Goal: Task Accomplishment & Management: Use online tool/utility

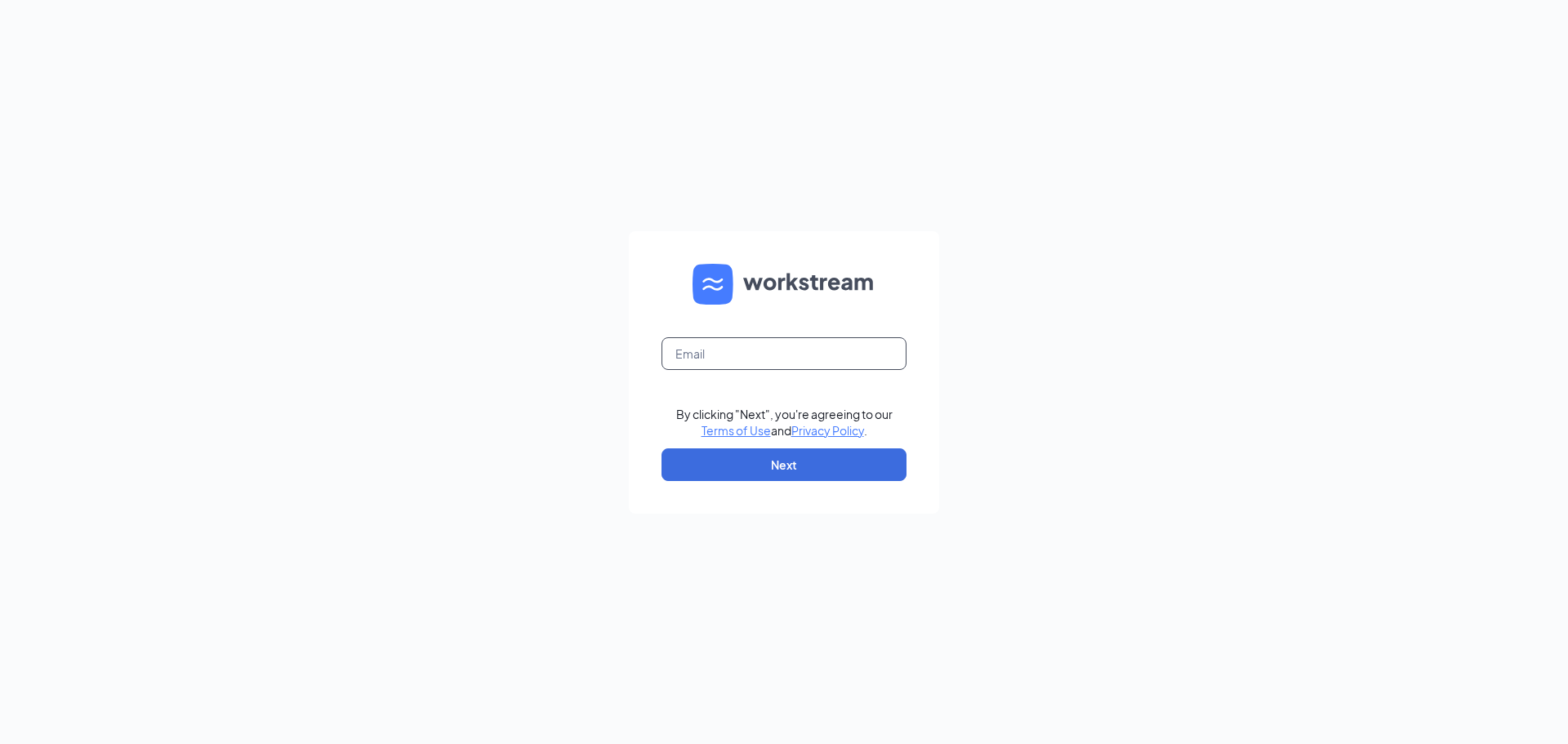
click at [696, 349] on input "text" at bounding box center [784, 354] width 245 height 32
type input "mm.office.adm@gmail.com"
click at [792, 464] on button "Next" at bounding box center [784, 464] width 245 height 32
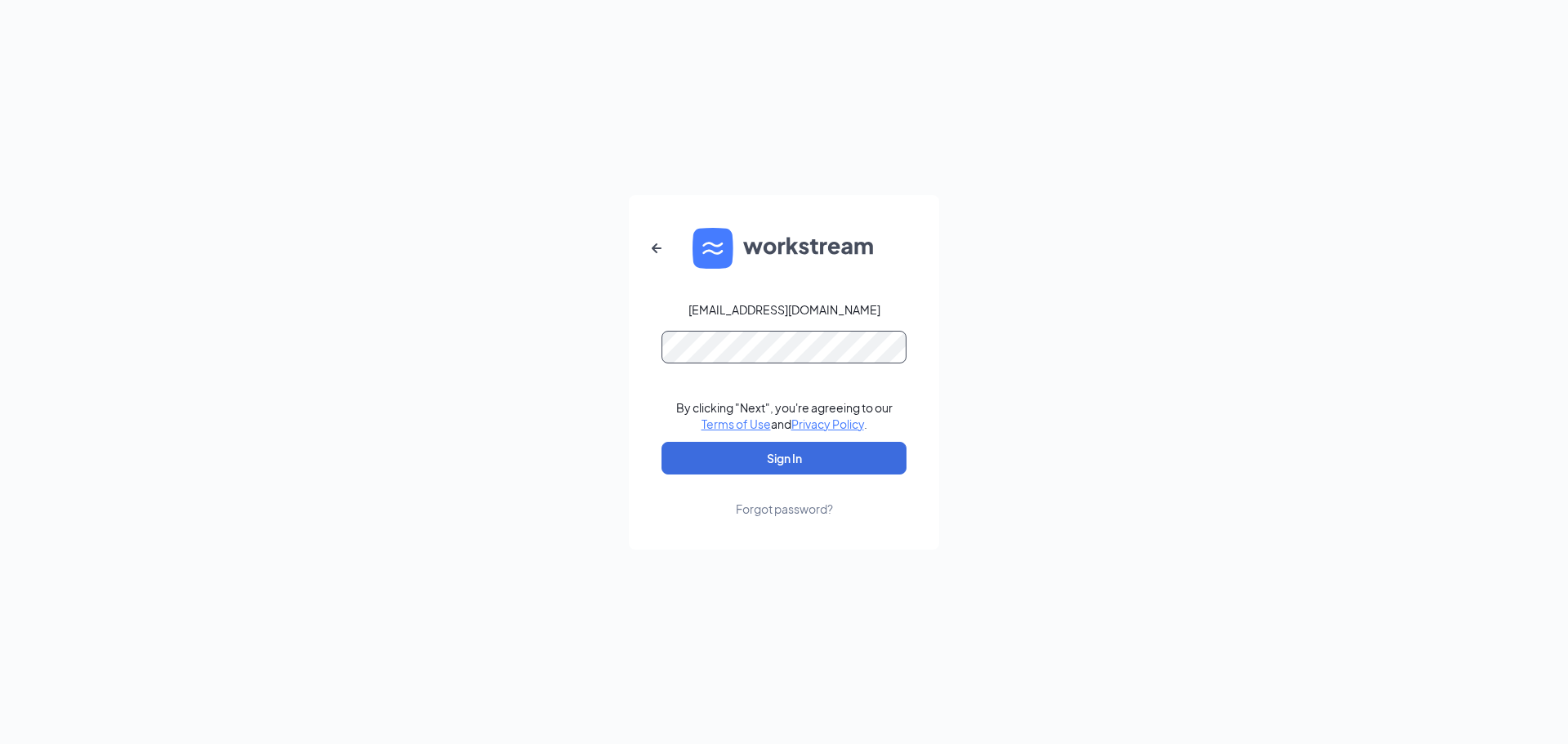
click at [661, 442] on button "Sign In" at bounding box center [784, 459] width 245 height 32
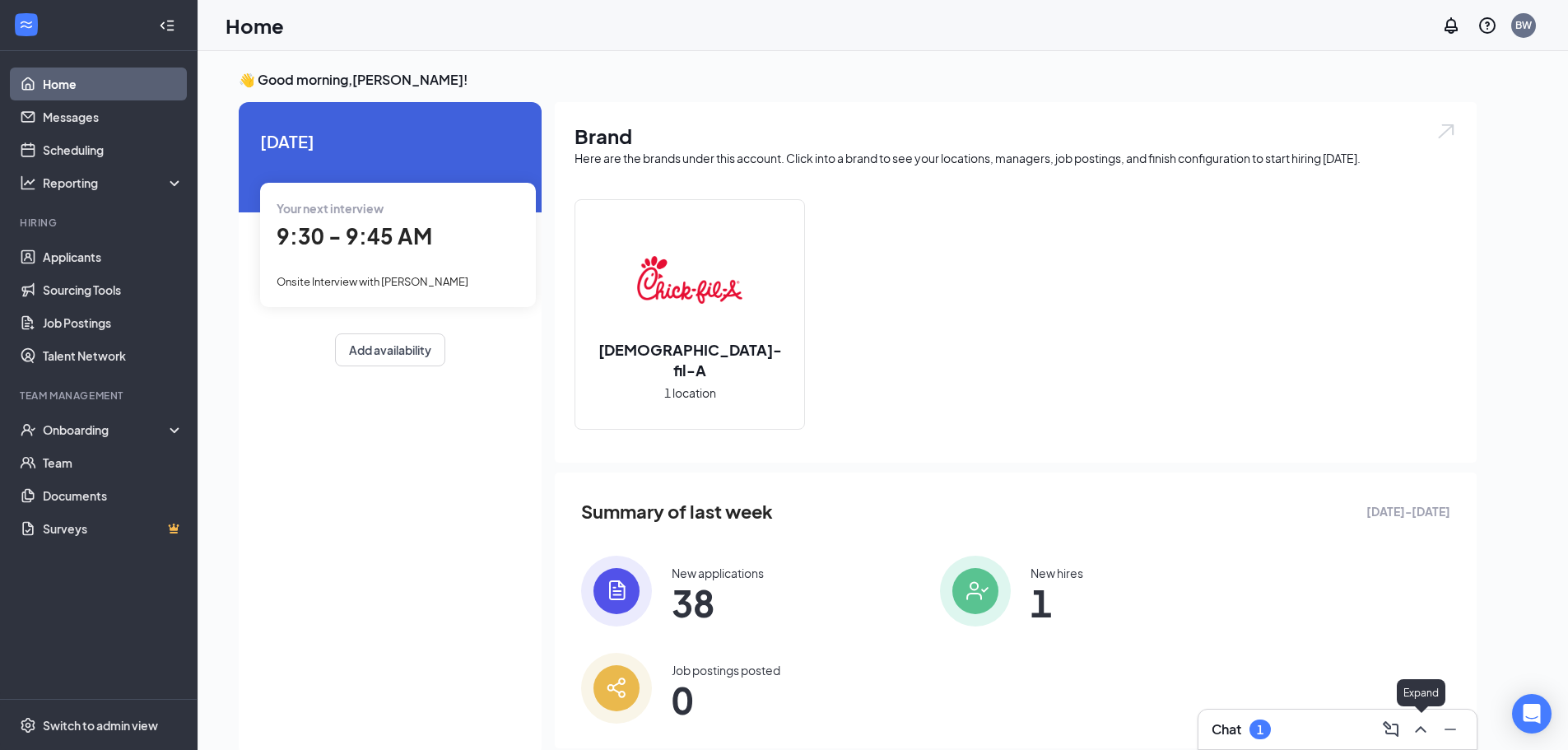
click at [1425, 727] on icon "ChevronUp" at bounding box center [1420, 729] width 20 height 20
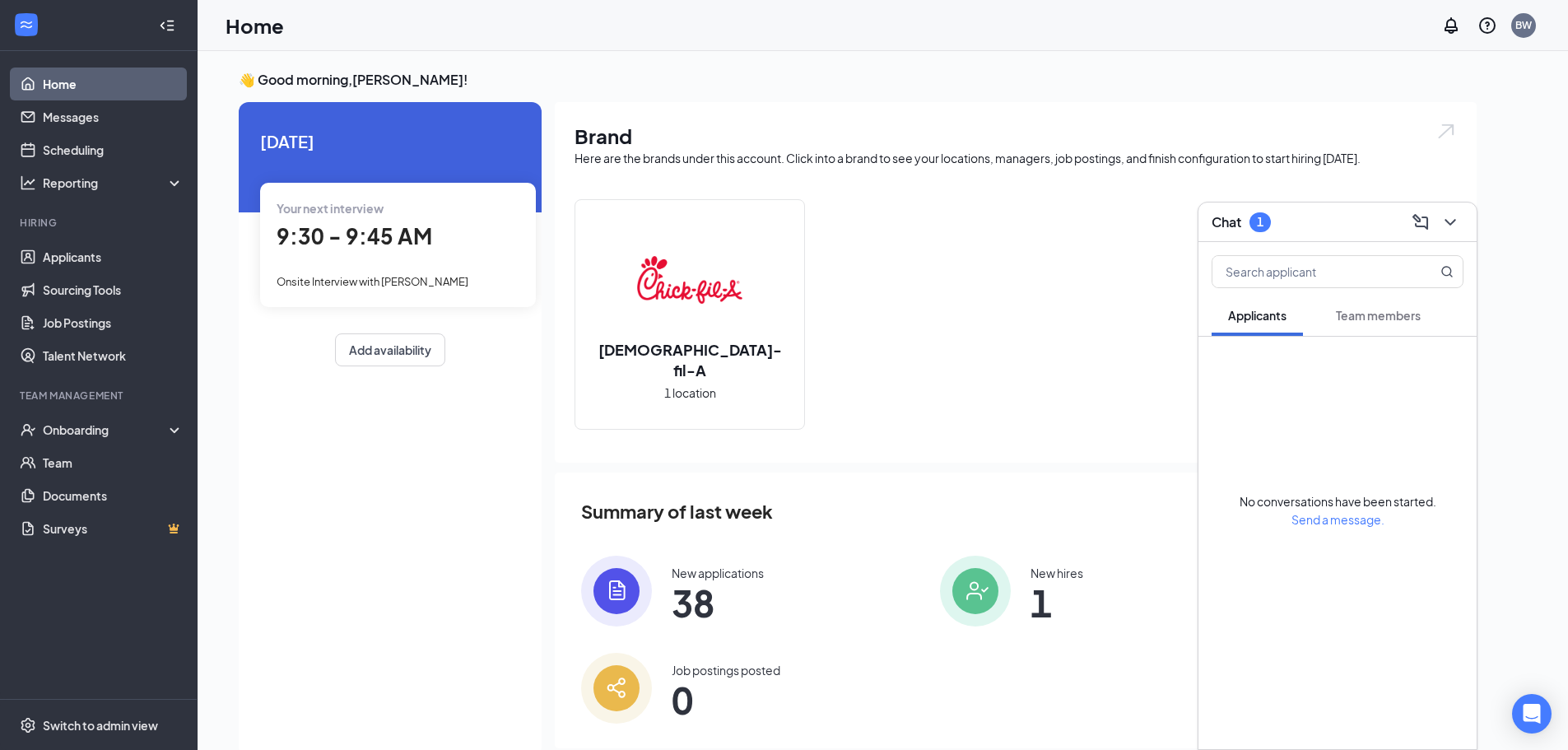
click at [1385, 322] on span "Team members" at bounding box center [1378, 315] width 85 height 15
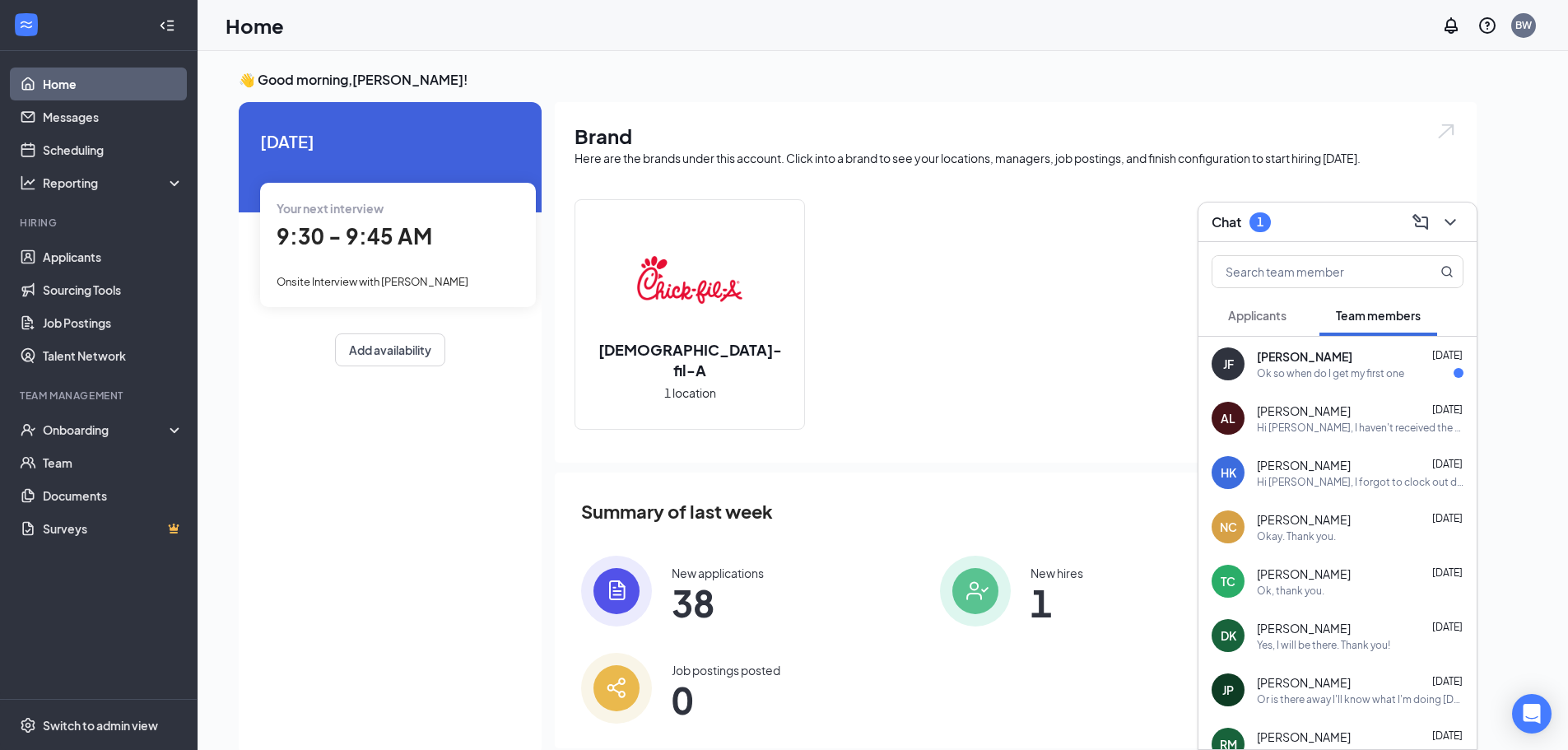
click at [1331, 379] on div "Ok so when do I get my first one" at bounding box center [1331, 374] width 148 height 14
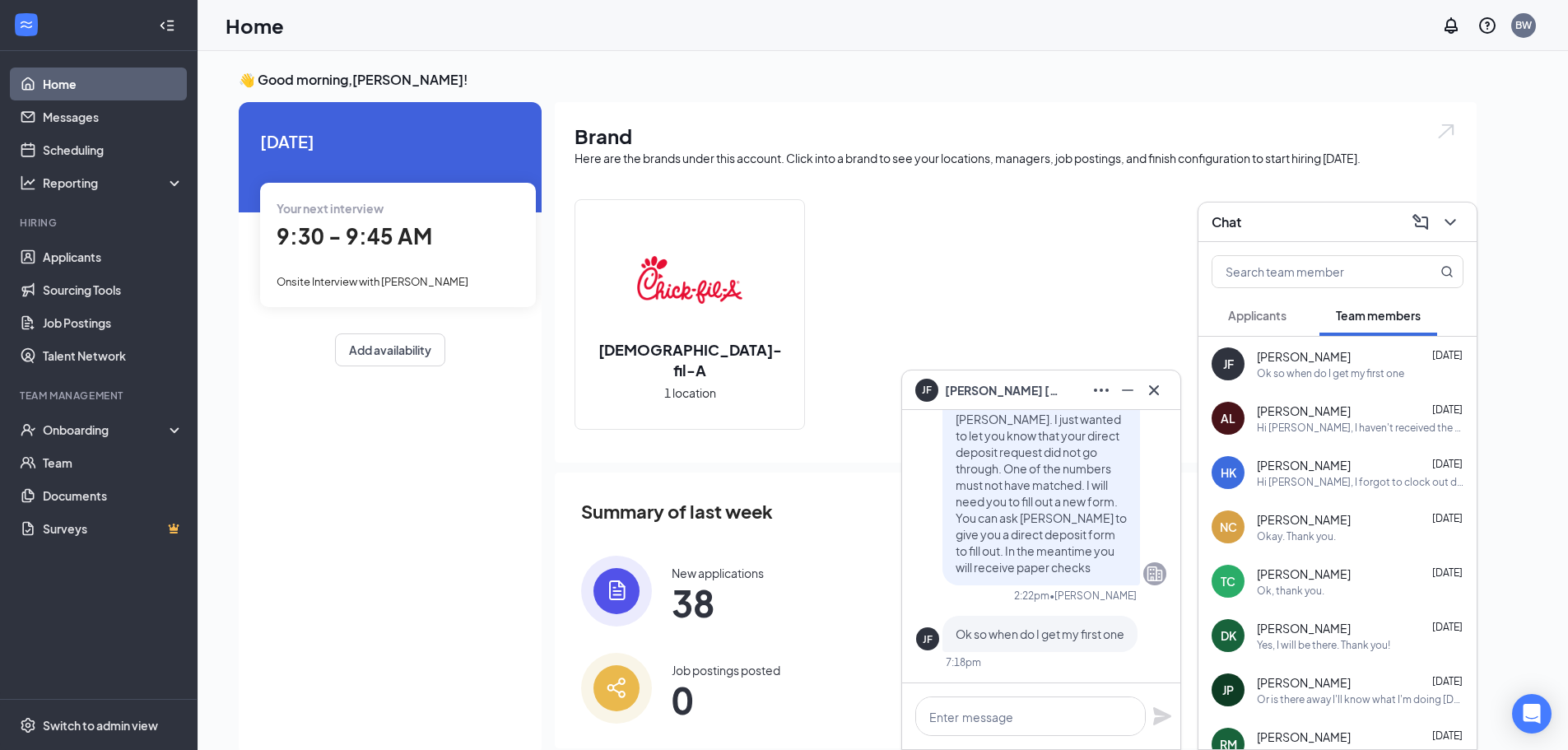
scroll to position [-27, 0]
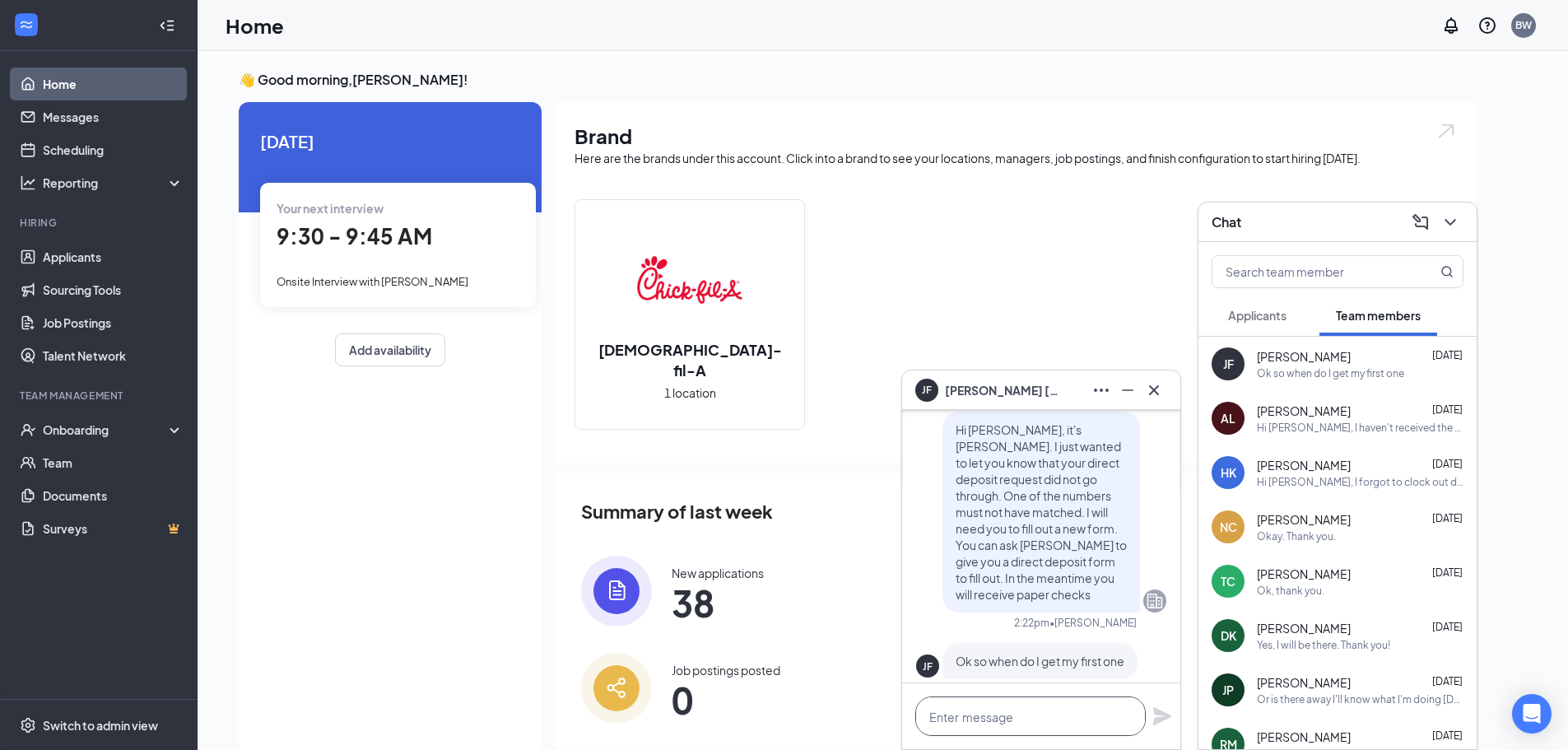
click at [1002, 725] on textarea at bounding box center [1030, 716] width 230 height 40
type textarea "p"
click at [1457, 218] on icon "ChevronDown" at bounding box center [1450, 222] width 20 height 20
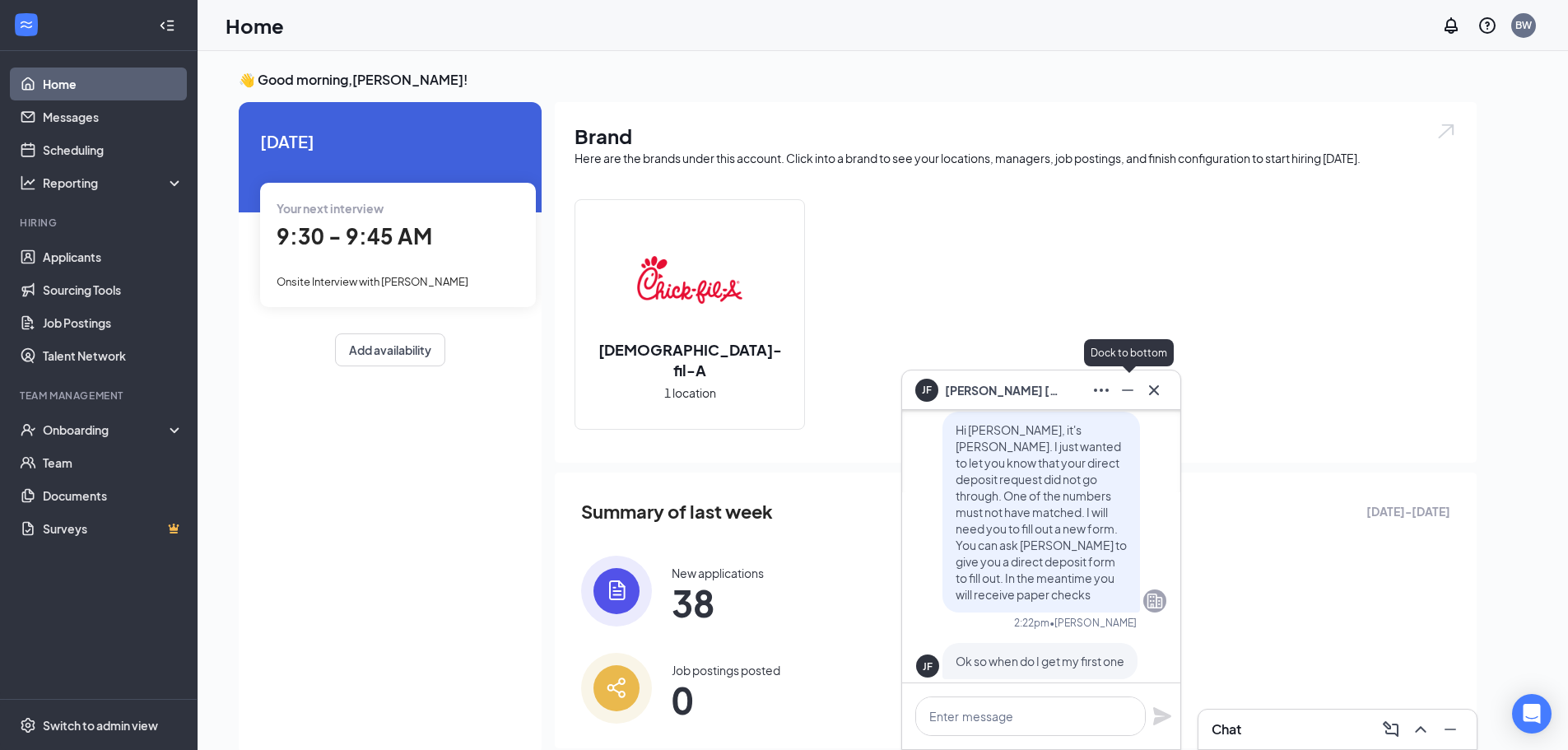
click at [1131, 389] on icon "Minimize" at bounding box center [1127, 390] width 11 height 2
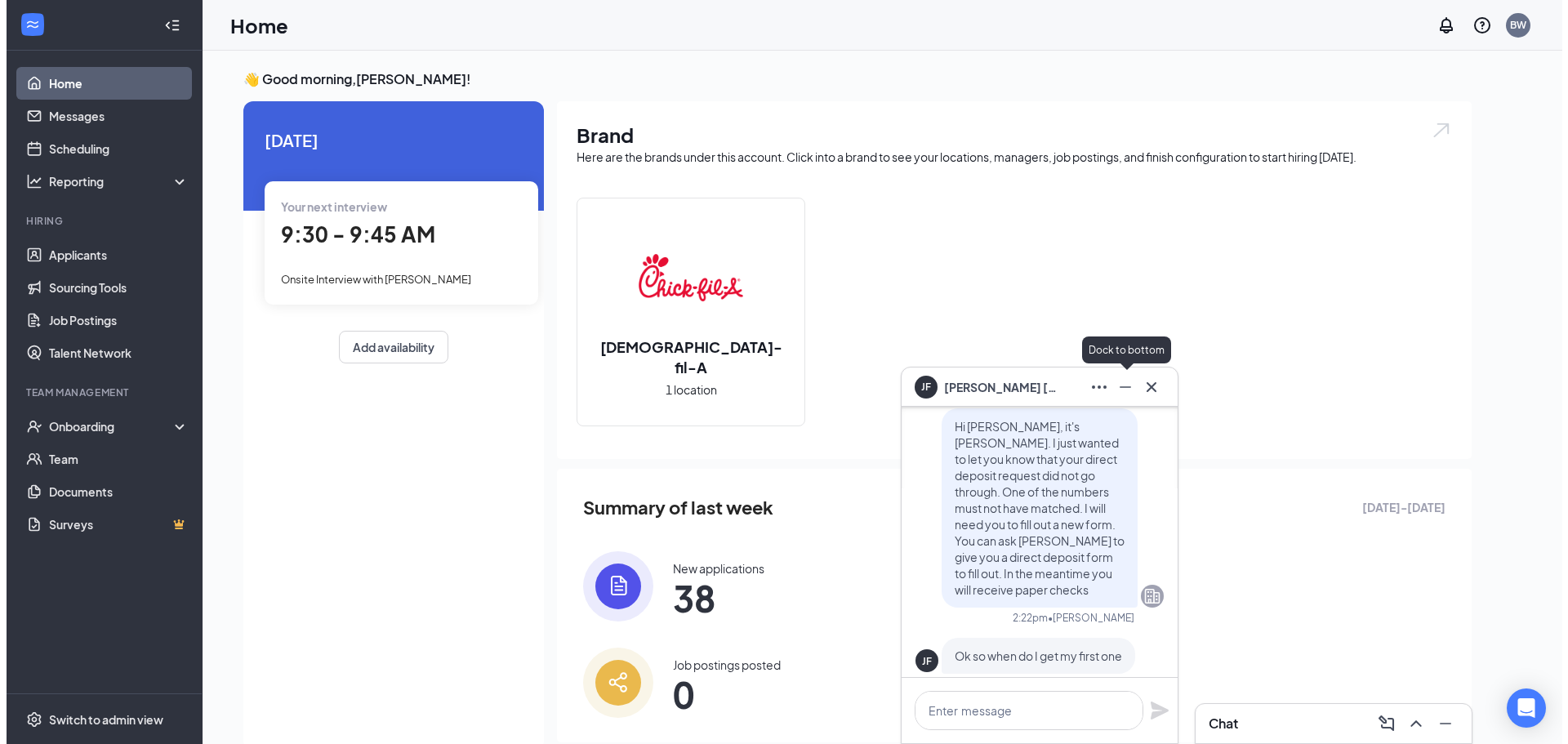
scroll to position [0, 0]
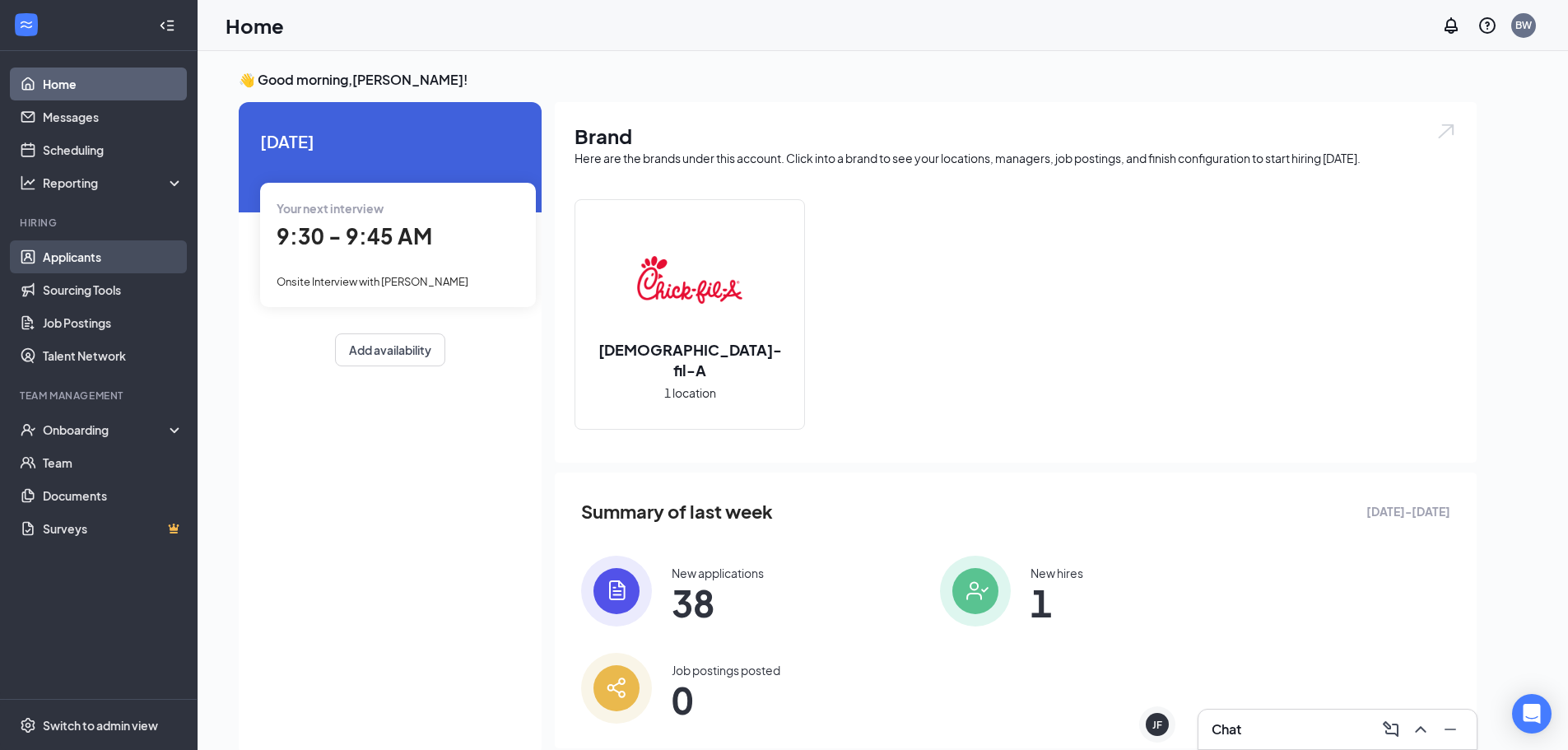
click at [82, 259] on link "Applicants" at bounding box center [113, 257] width 141 height 33
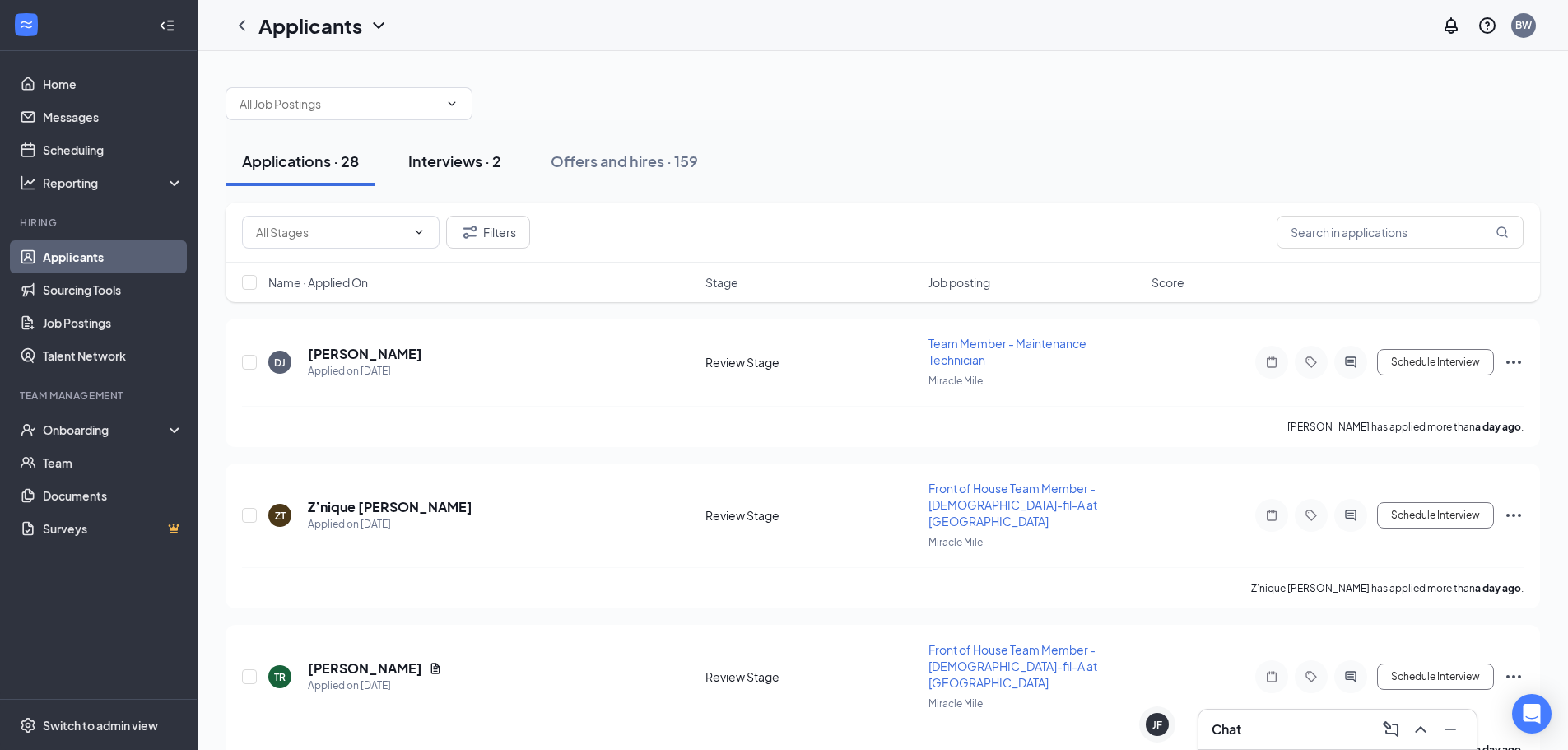
click at [465, 160] on div "Interviews · 2" at bounding box center [454, 161] width 93 height 21
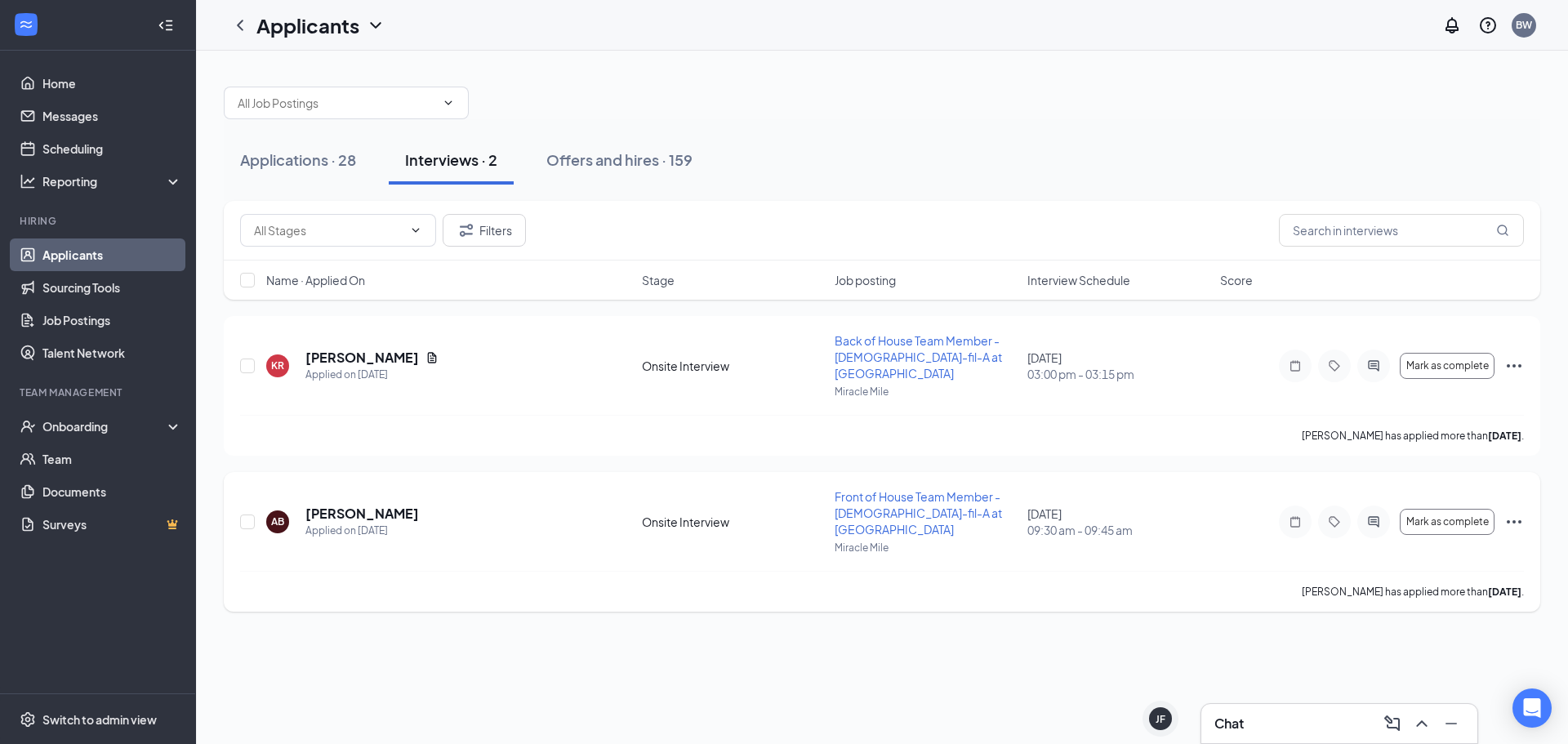
click at [1518, 512] on icon "Ellipses" at bounding box center [1513, 522] width 20 height 20
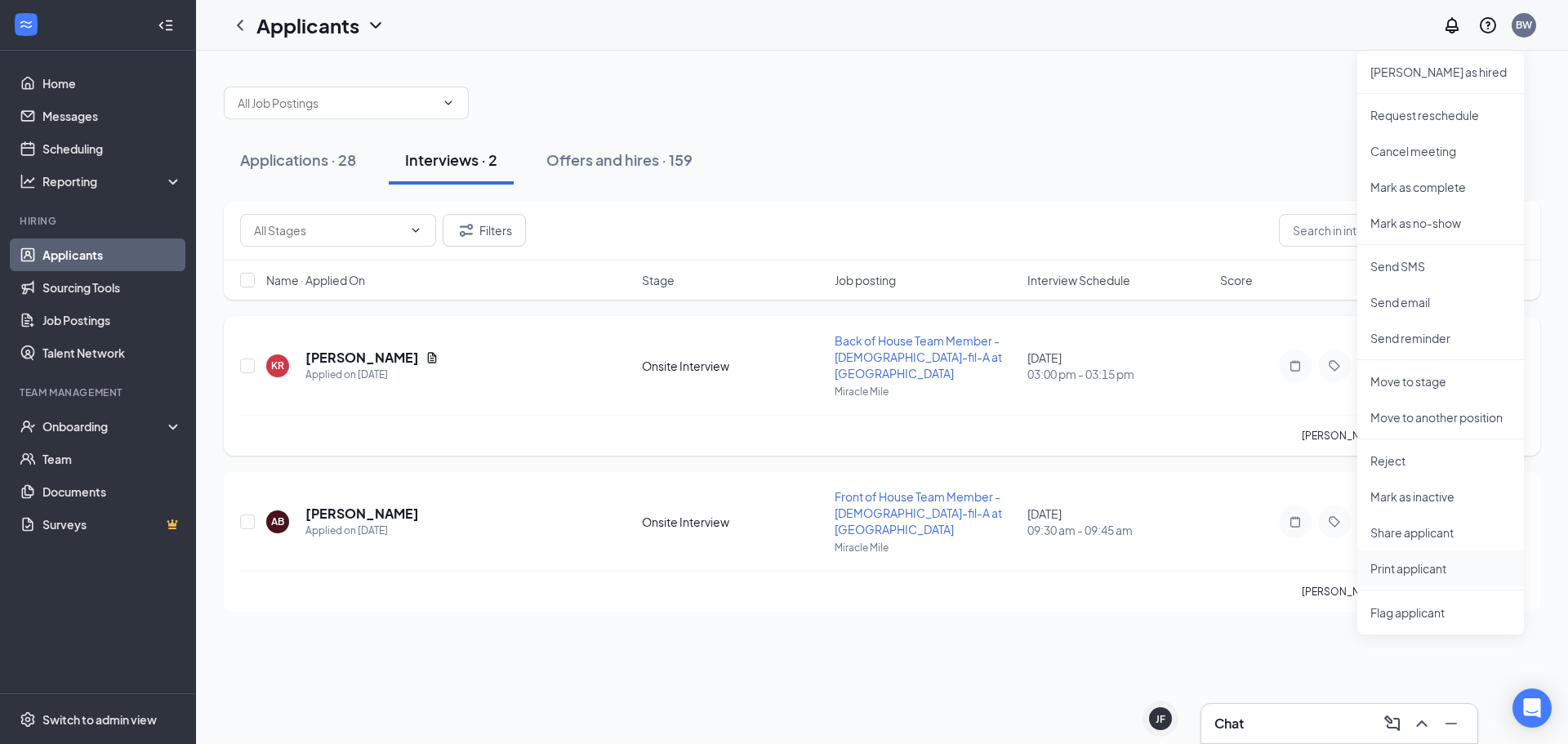
click at [1423, 574] on p "Print applicant" at bounding box center [1440, 568] width 141 height 16
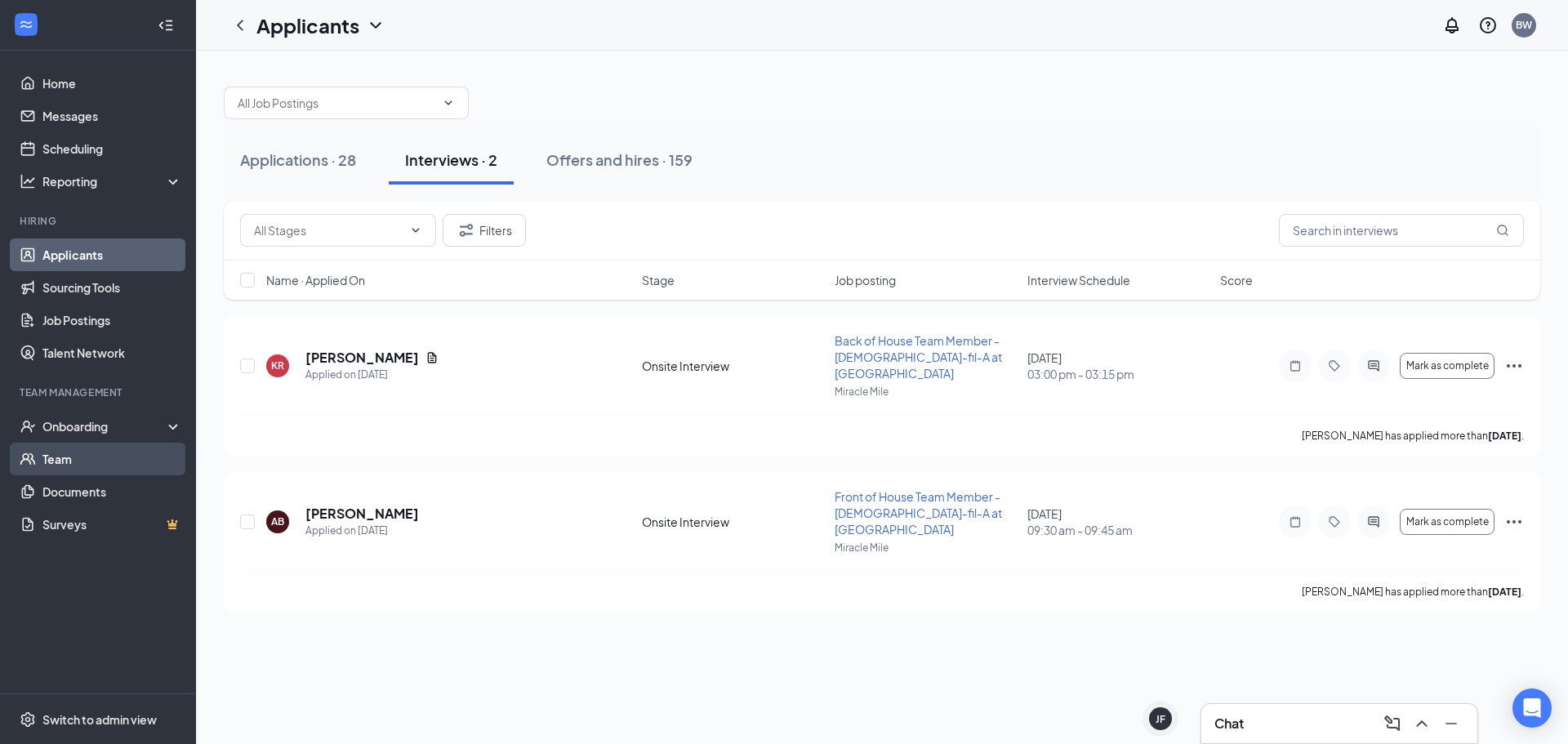
click at [74, 464] on link "Team" at bounding box center [112, 459] width 140 height 32
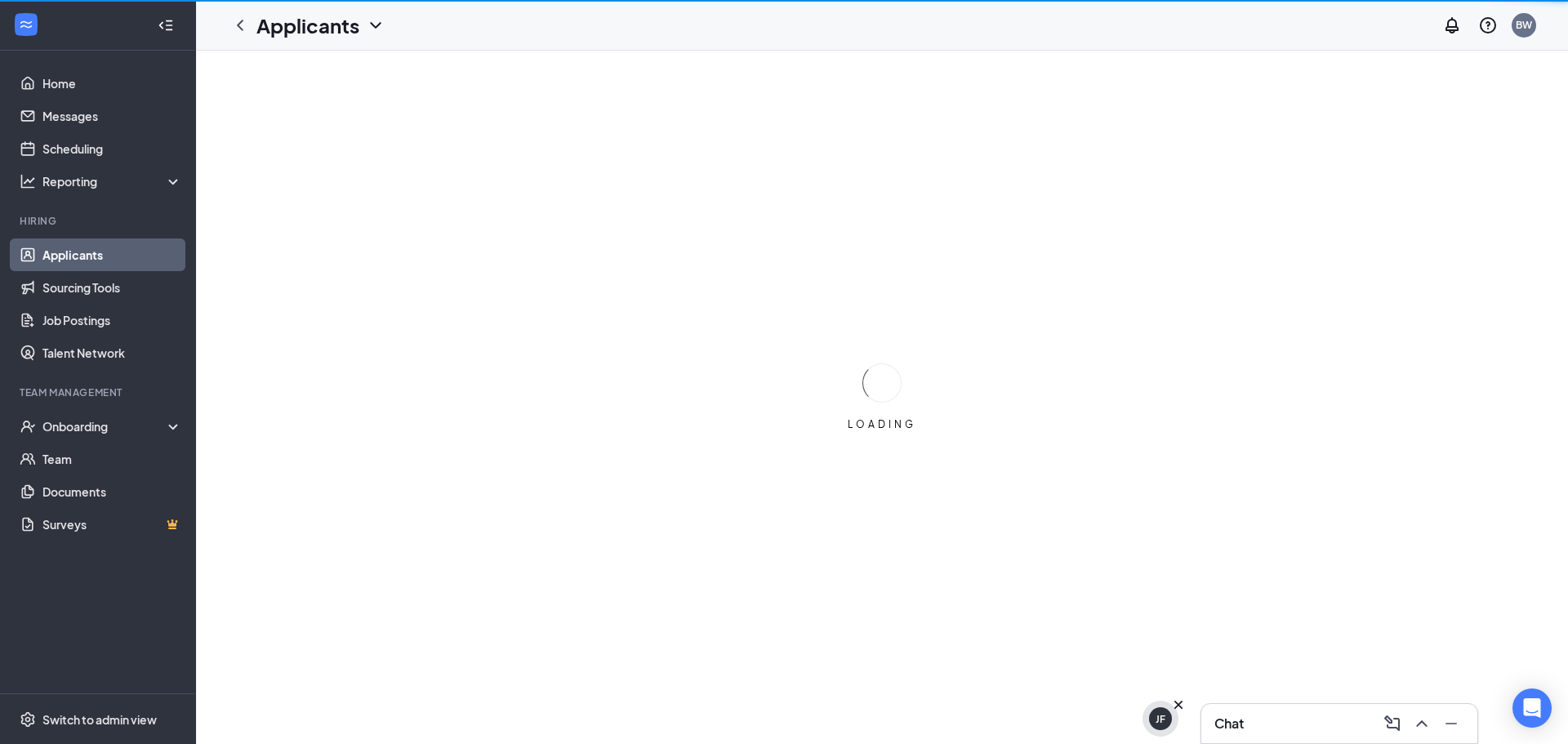
click at [1157, 723] on div "JF" at bounding box center [1160, 719] width 10 height 14
